Goal: Information Seeking & Learning: Learn about a topic

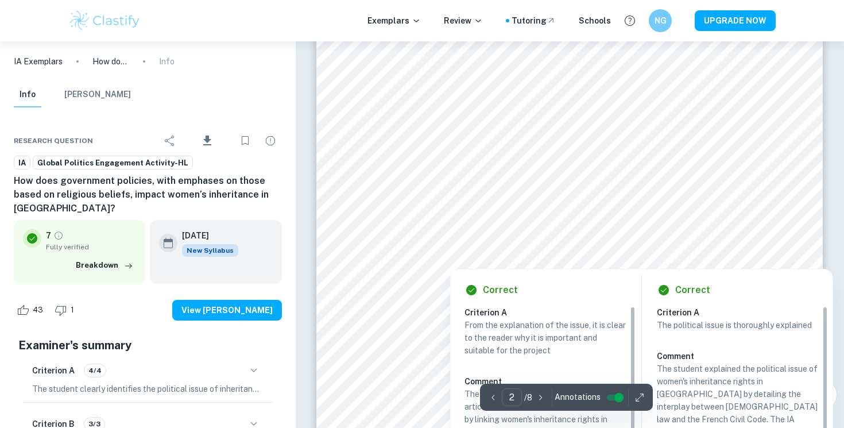
scroll to position [683, 0]
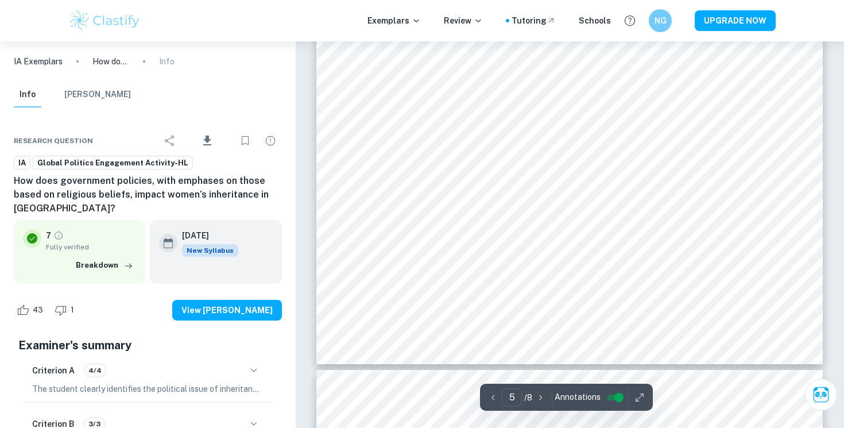
type input "6"
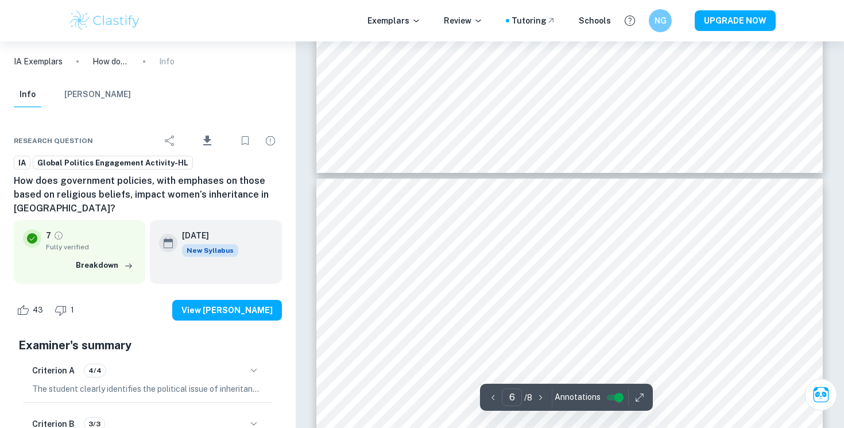
scroll to position [3476, 0]
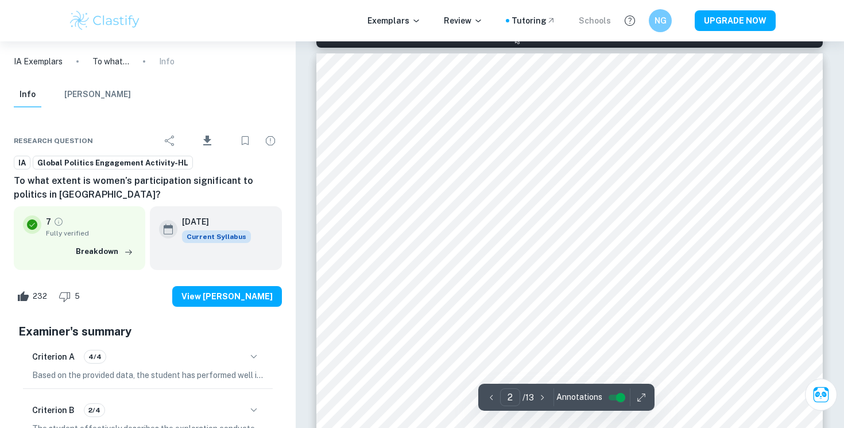
scroll to position [803, 0]
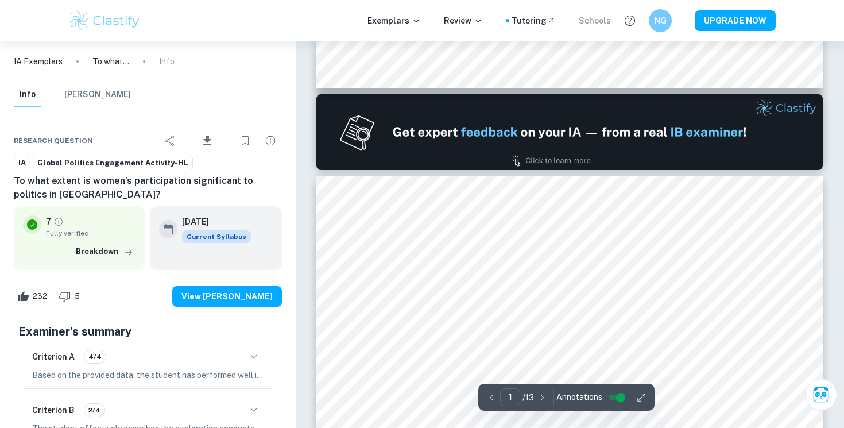
type input "2"
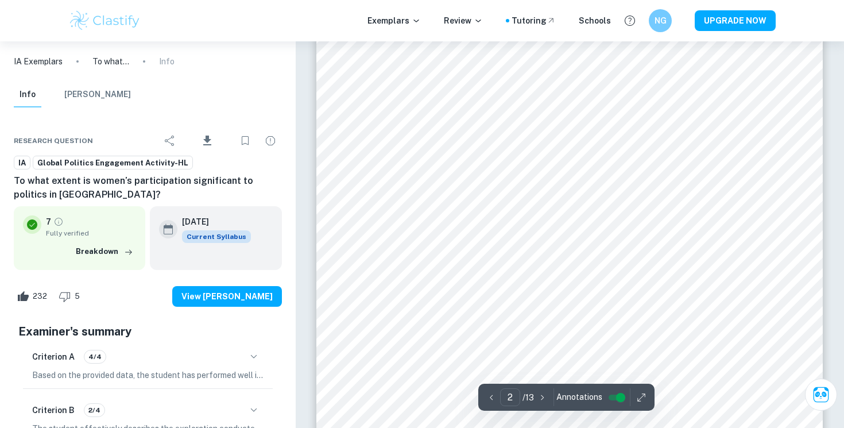
scroll to position [983, 0]
